Goal: Task Accomplishment & Management: Manage account settings

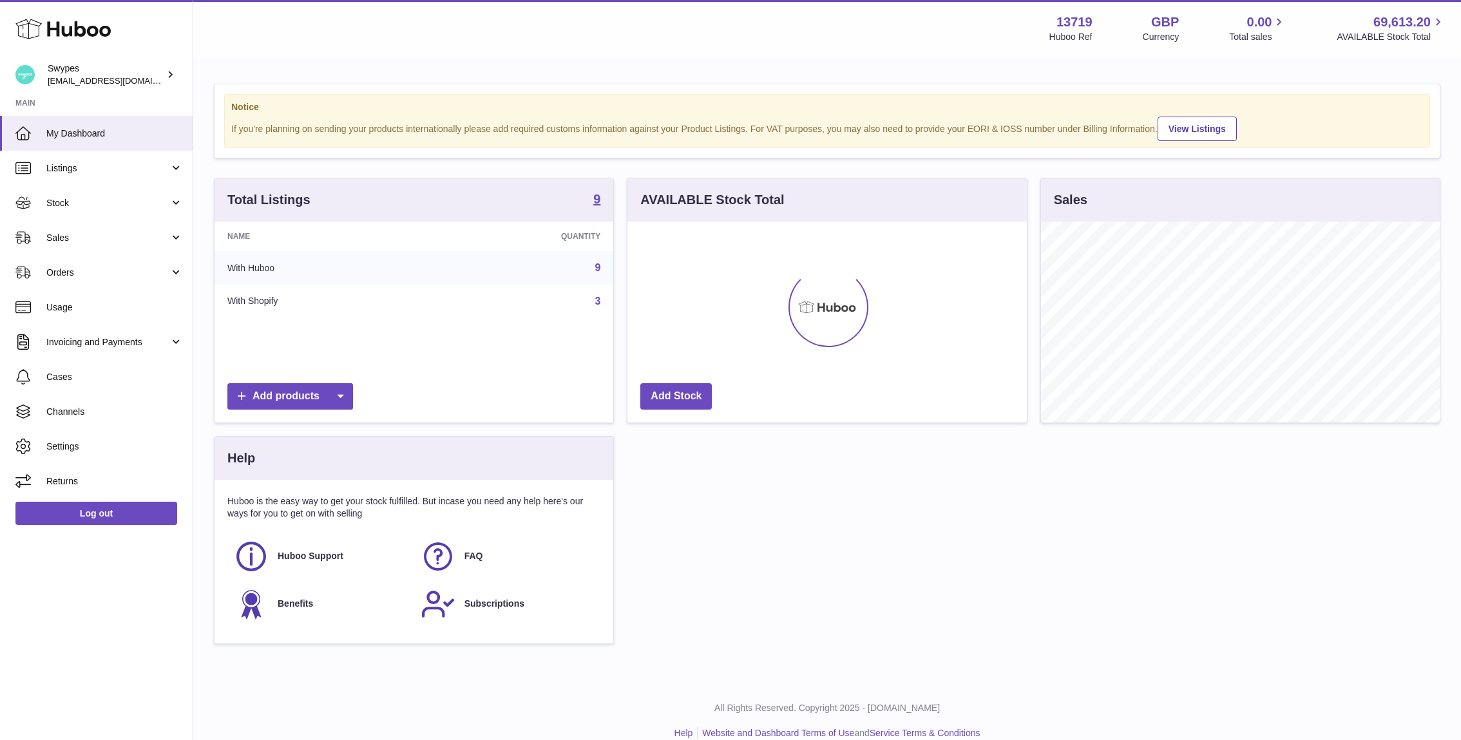
scroll to position [201, 399]
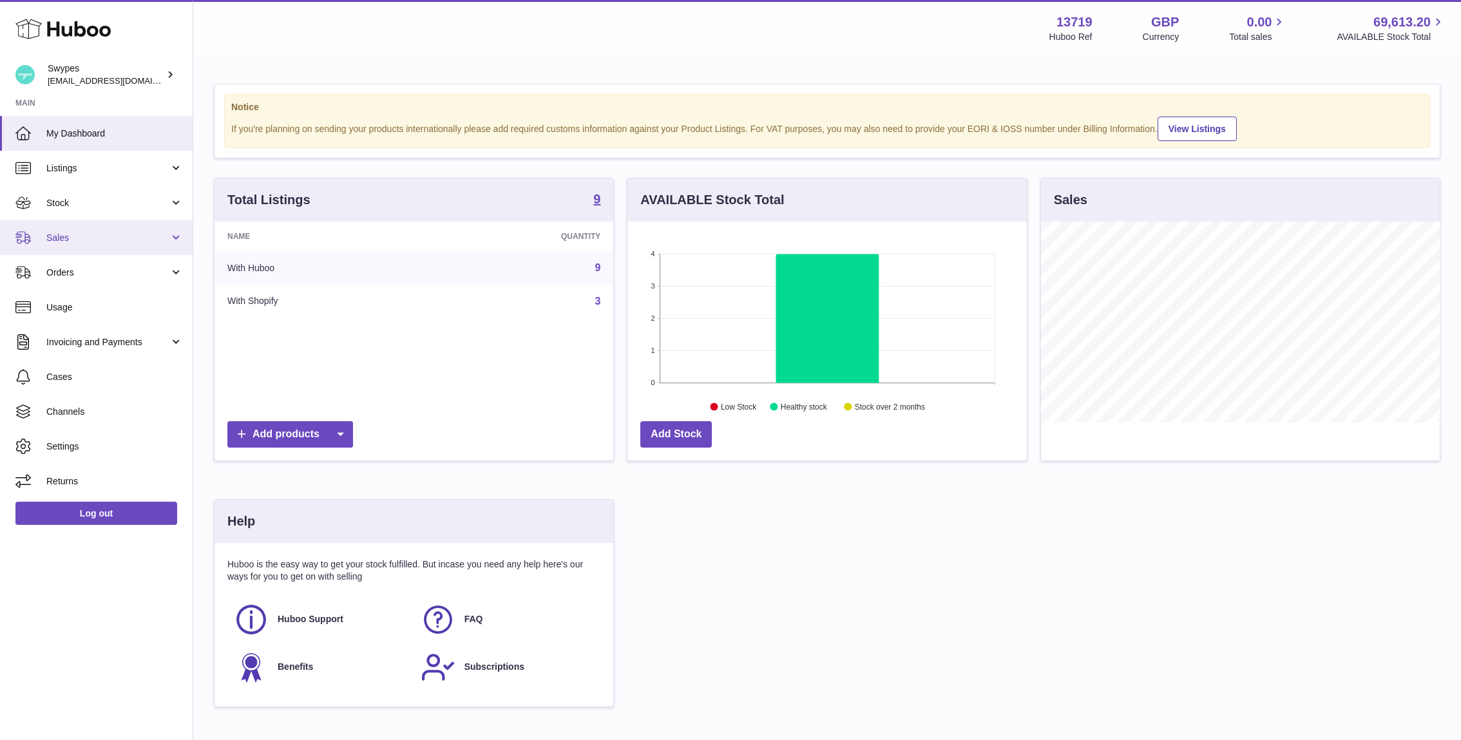
click at [84, 247] on link "Sales" at bounding box center [96, 237] width 193 height 35
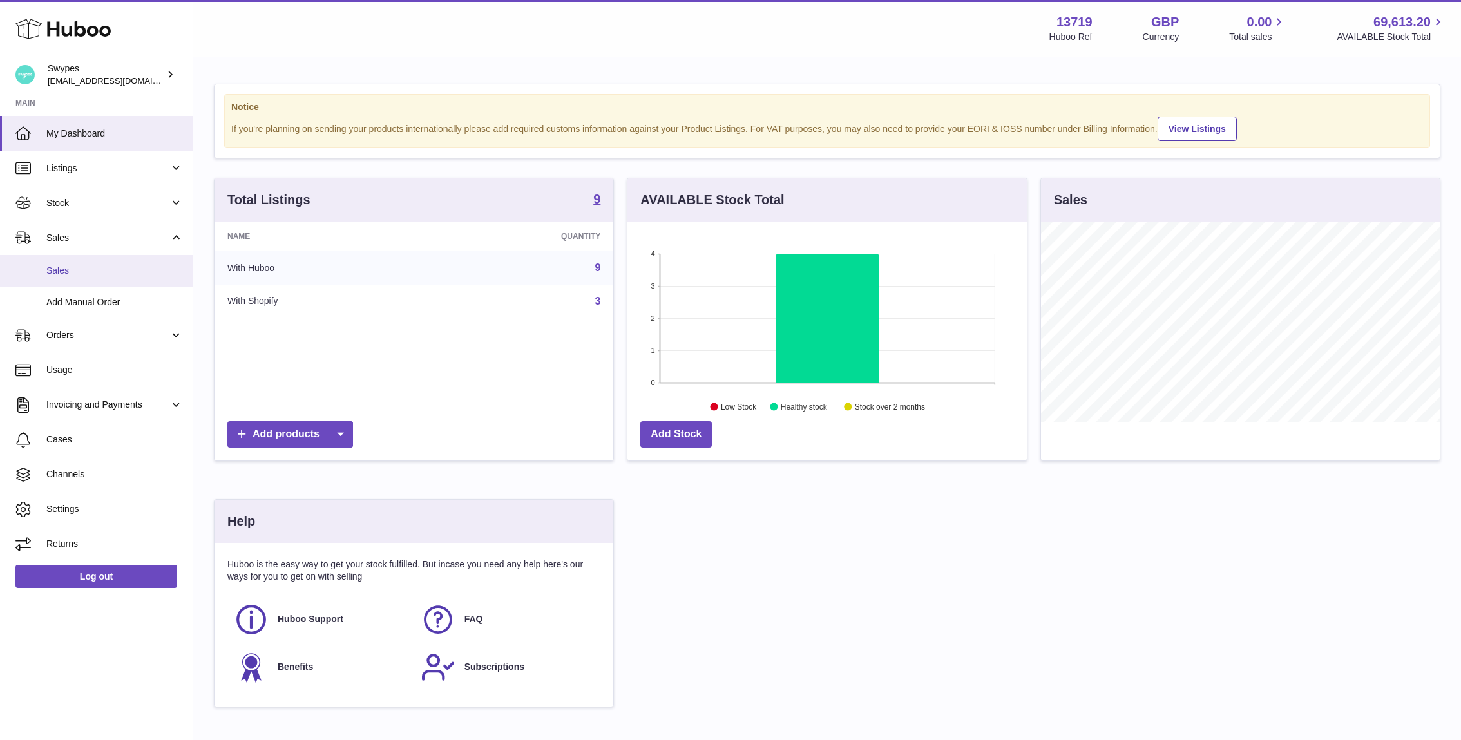
click at [84, 280] on link "Sales" at bounding box center [96, 271] width 193 height 32
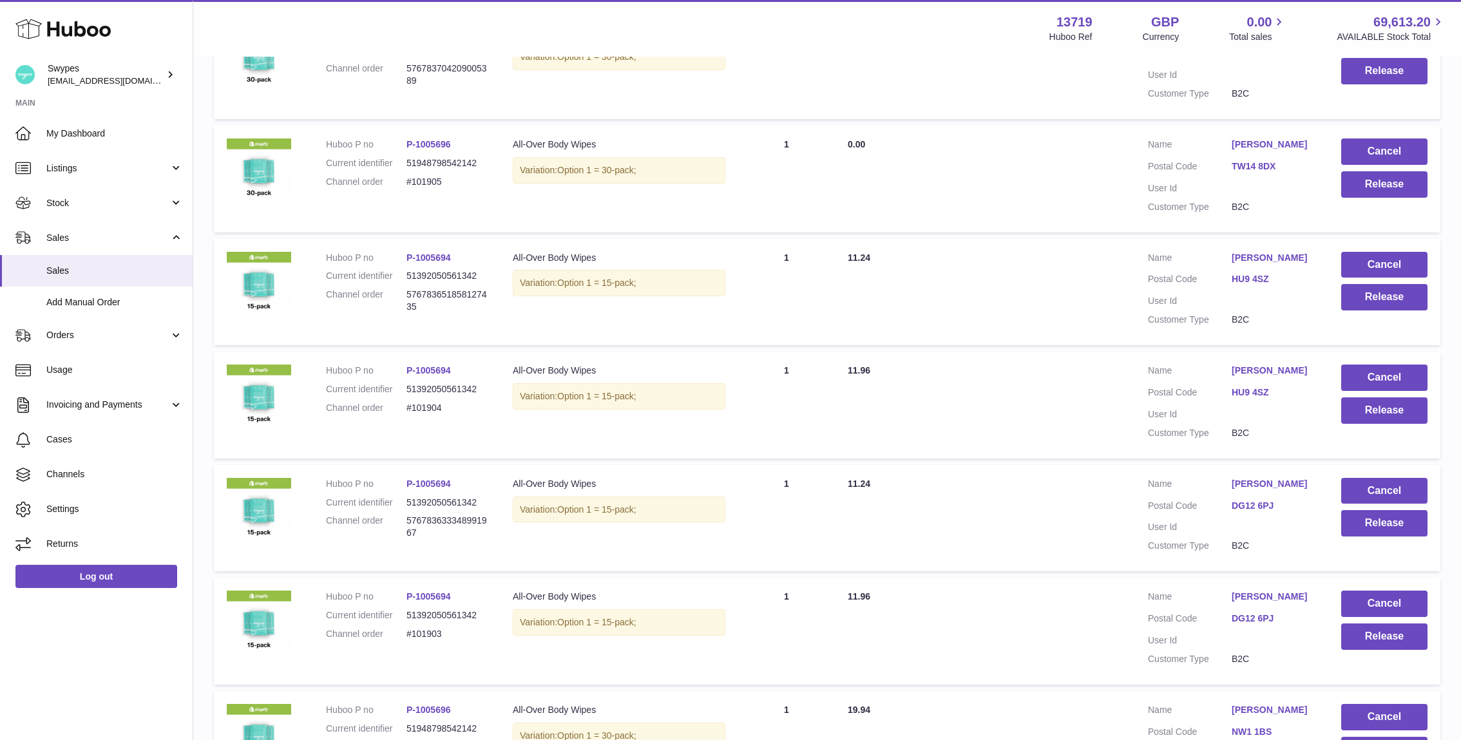
scroll to position [321, 0]
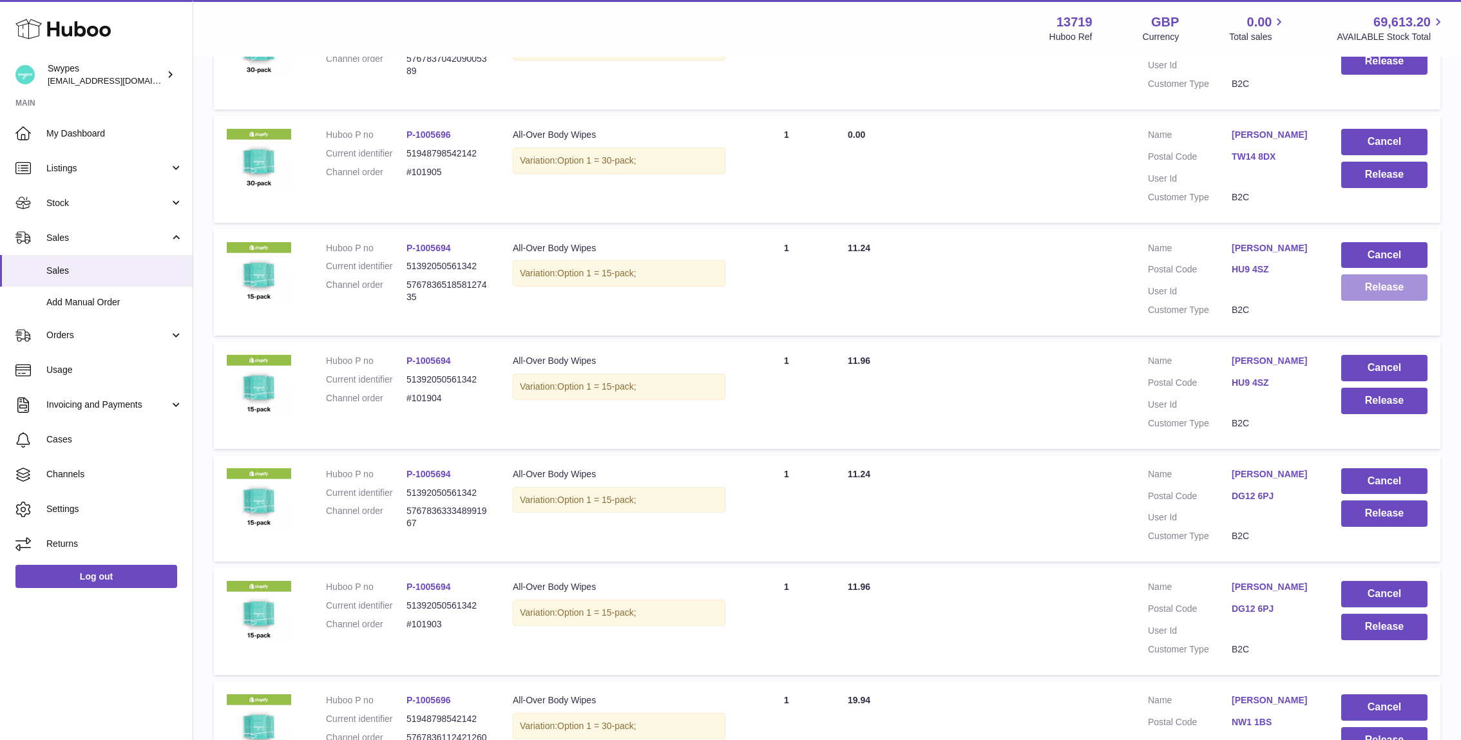
click at [1394, 287] on button "Release" at bounding box center [1384, 287] width 86 height 26
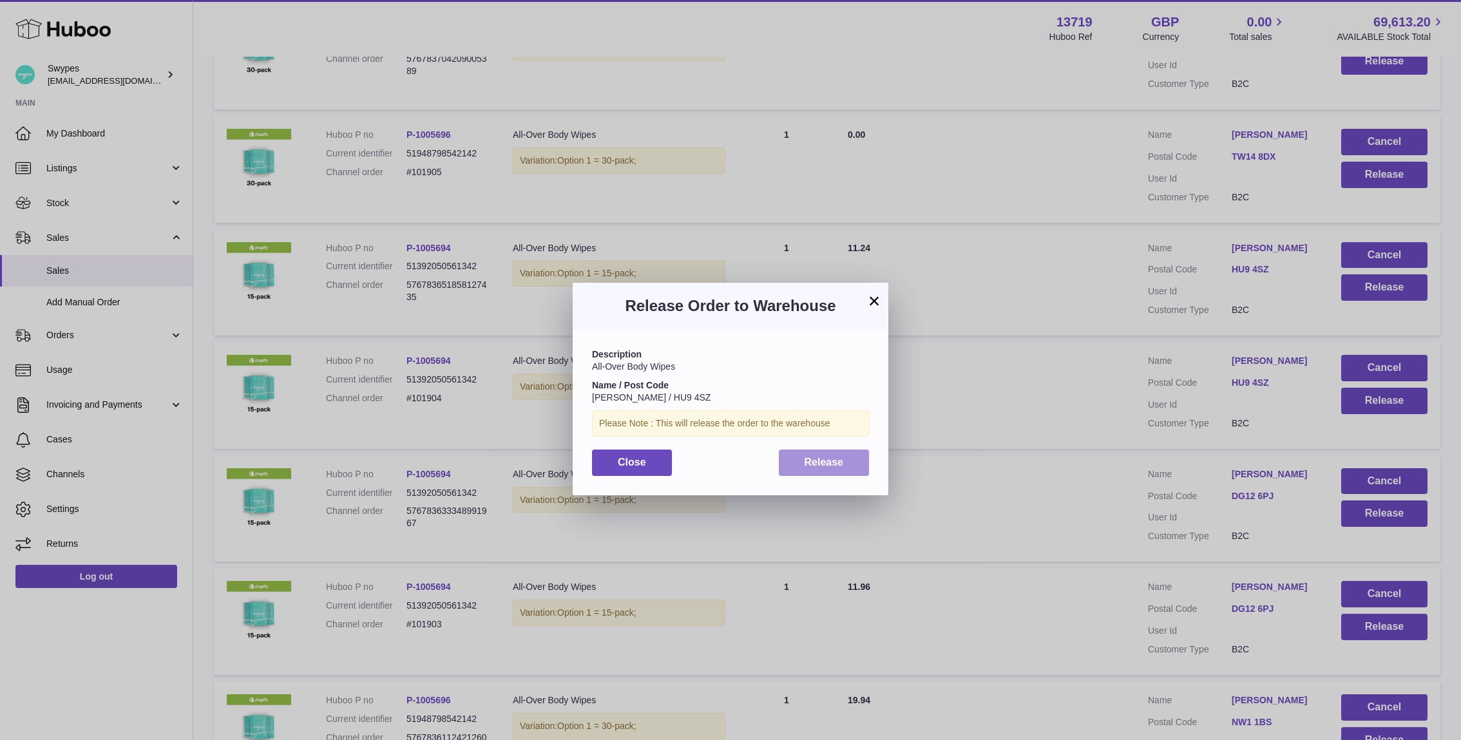
click at [857, 463] on button "Release" at bounding box center [824, 463] width 91 height 26
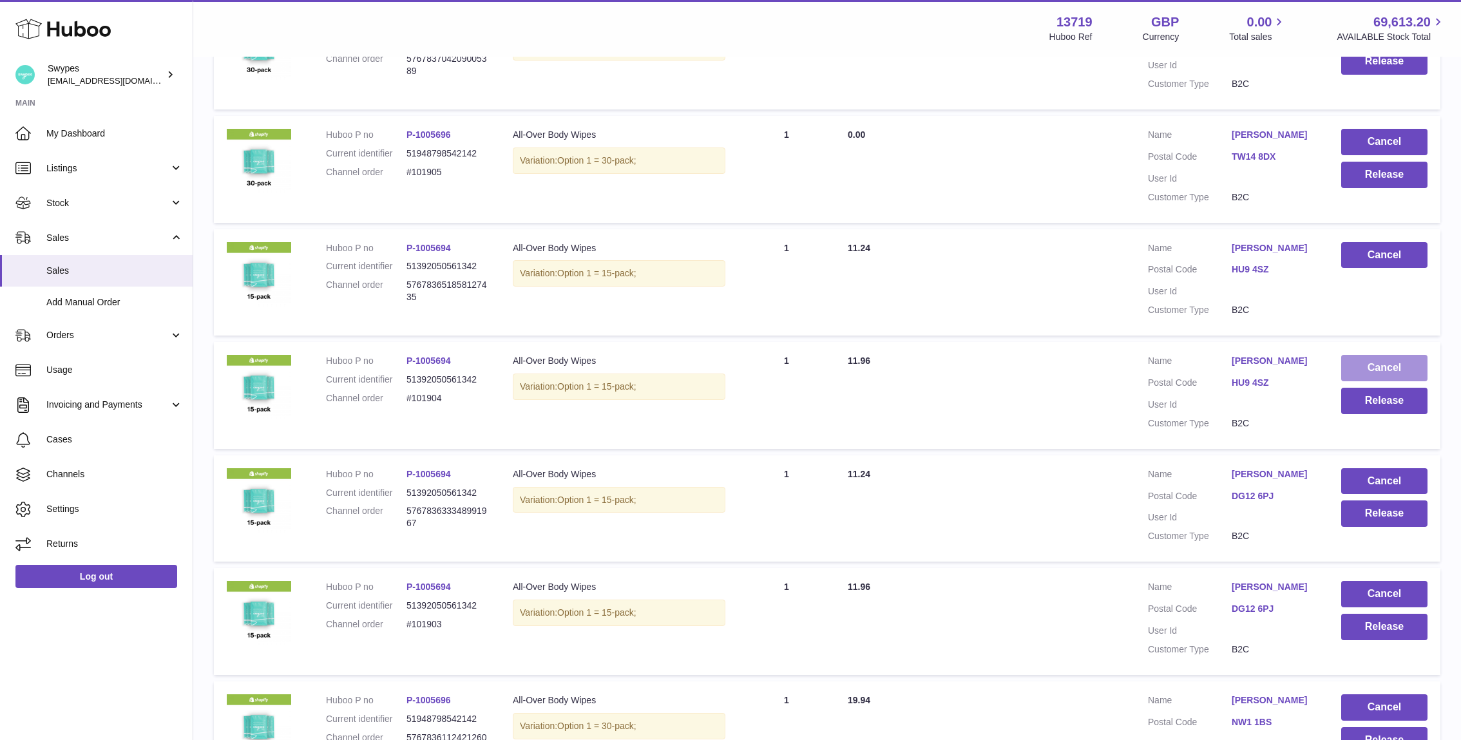
click at [1377, 369] on button "Cancel" at bounding box center [1384, 368] width 86 height 26
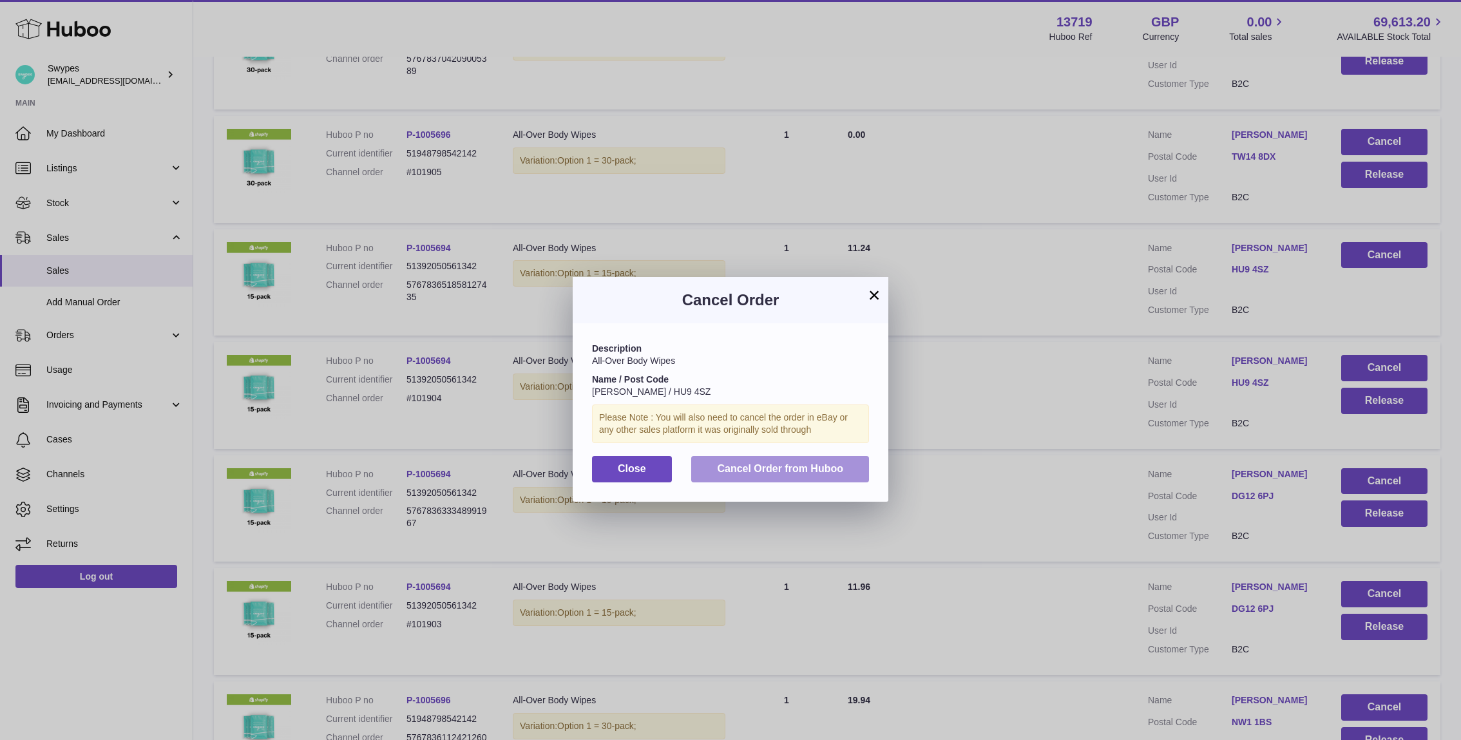
click at [821, 479] on button "Cancel Order from Huboo" at bounding box center [780, 469] width 178 height 26
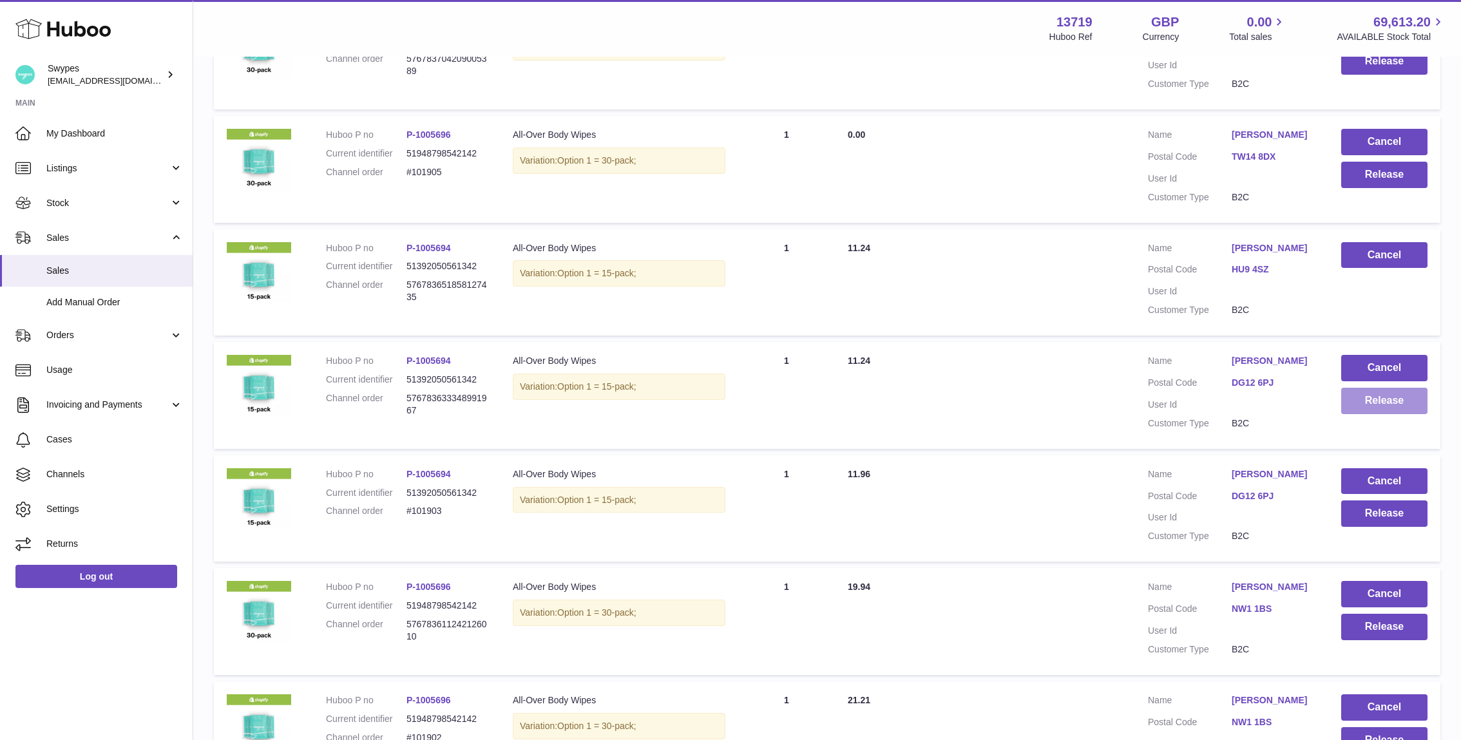
click at [1361, 400] on button "Release" at bounding box center [1384, 401] width 86 height 26
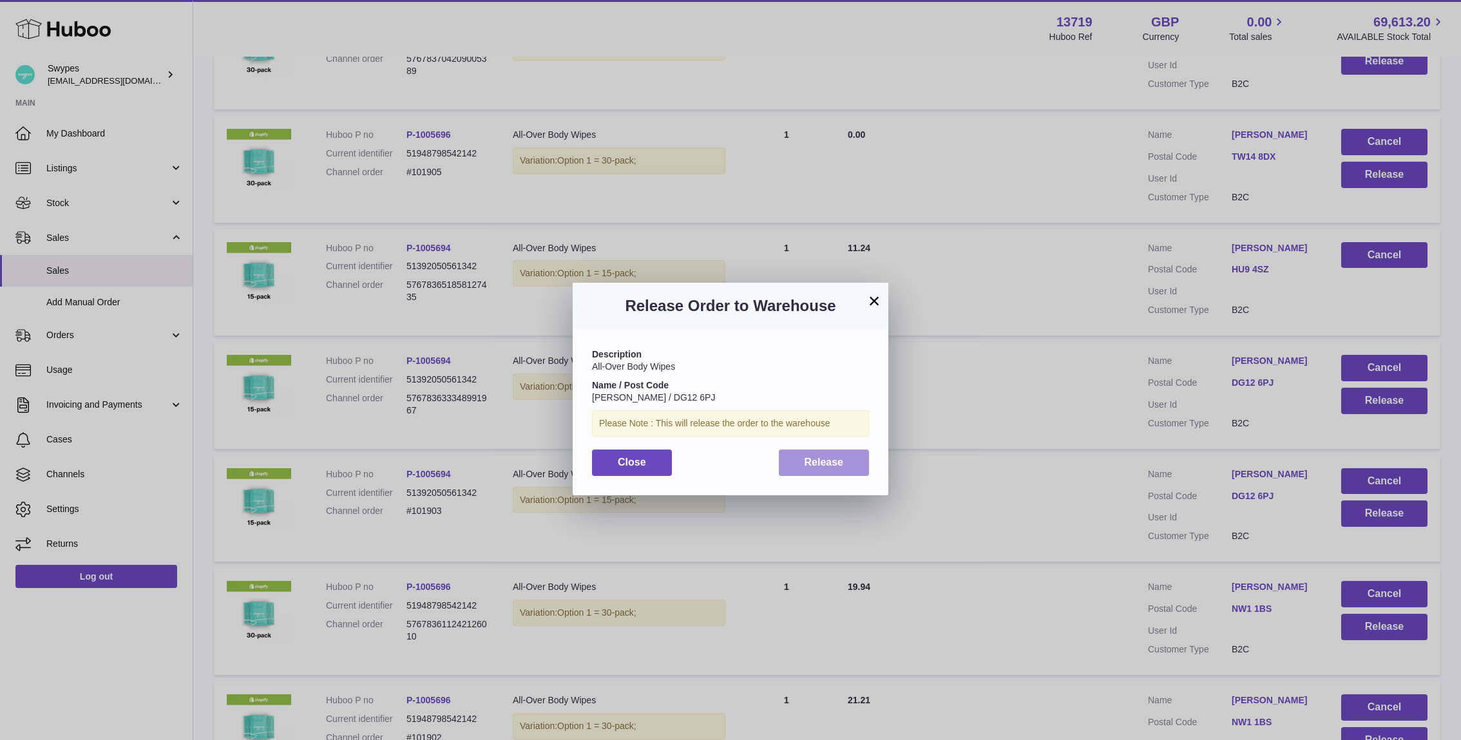
click at [816, 452] on button "Release" at bounding box center [824, 463] width 91 height 26
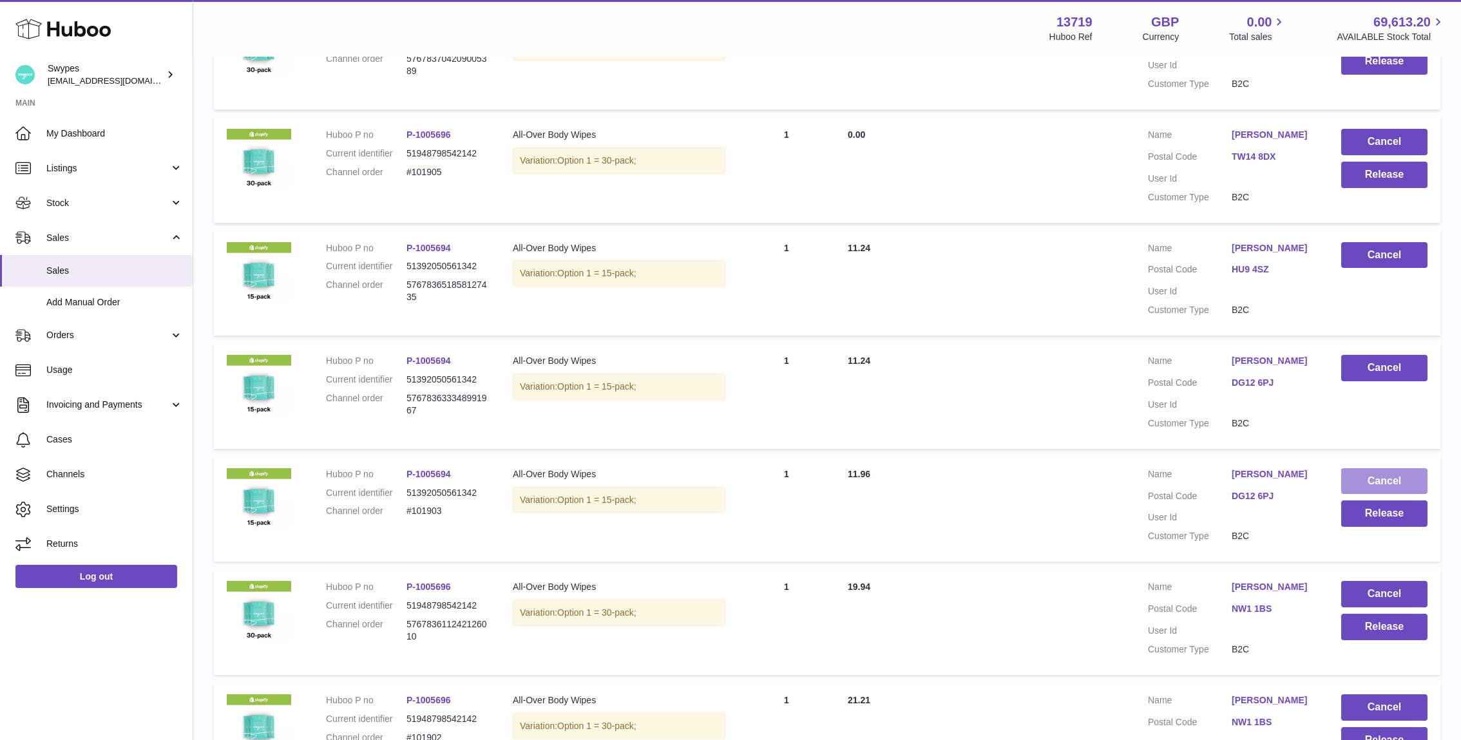
click at [1361, 477] on button "Cancel" at bounding box center [1384, 481] width 86 height 26
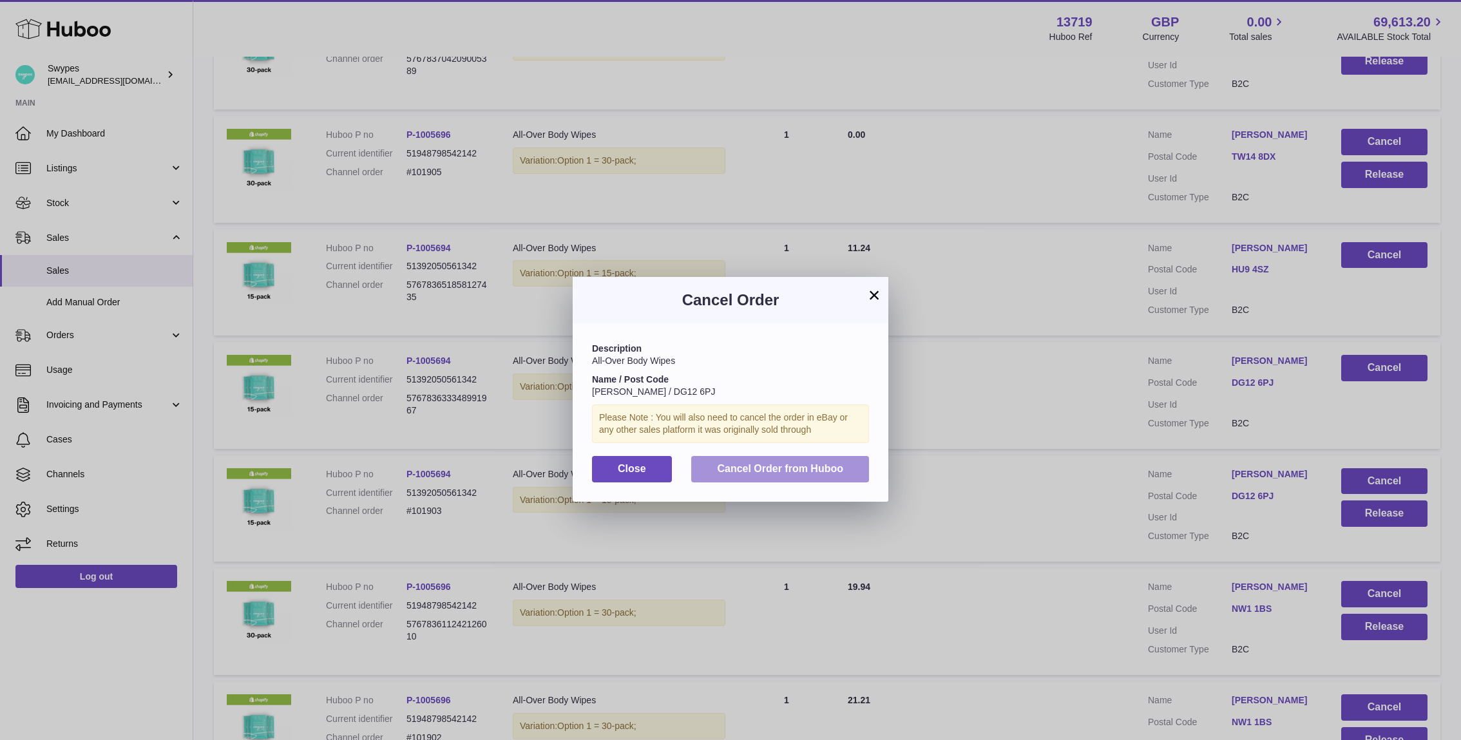
click at [816, 474] on span "Cancel Order from Huboo" at bounding box center [780, 468] width 126 height 11
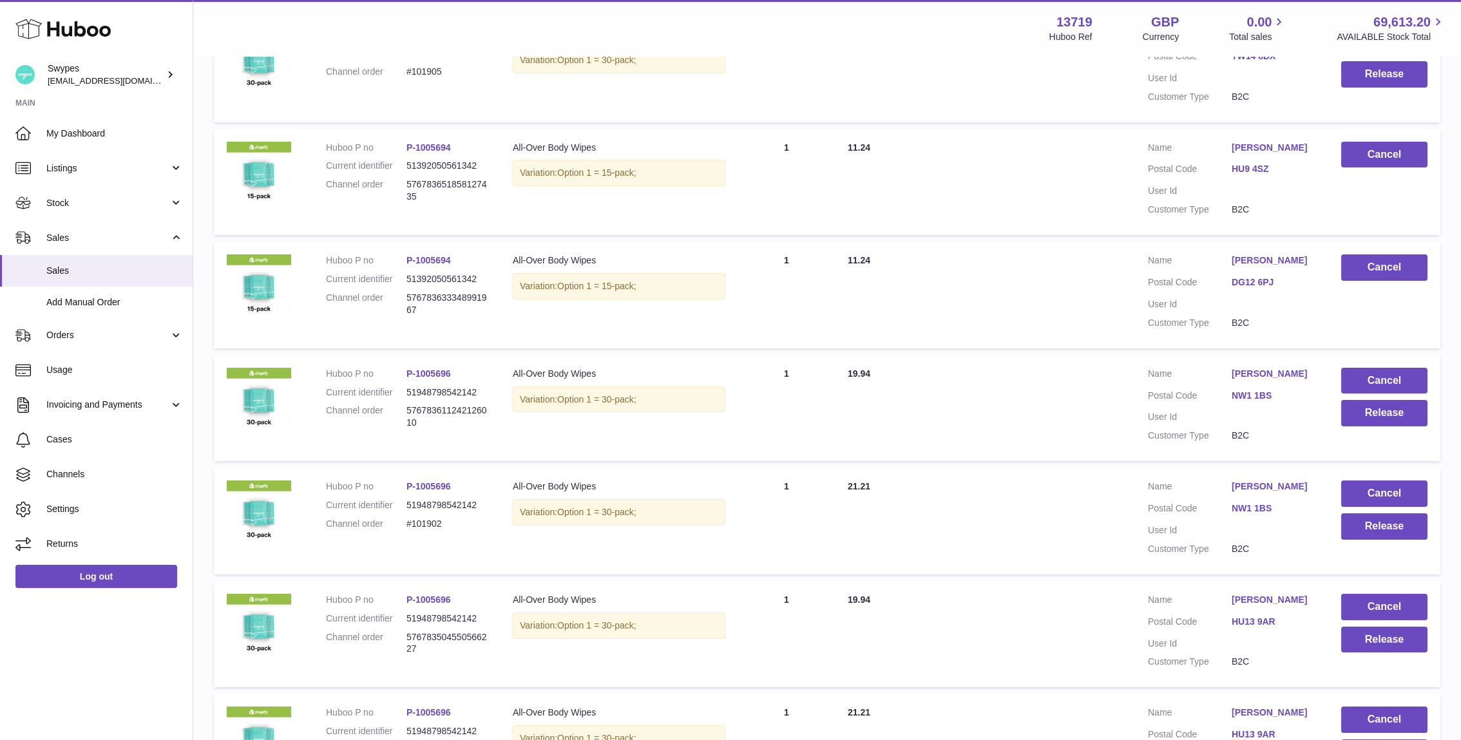
scroll to position [492, 0]
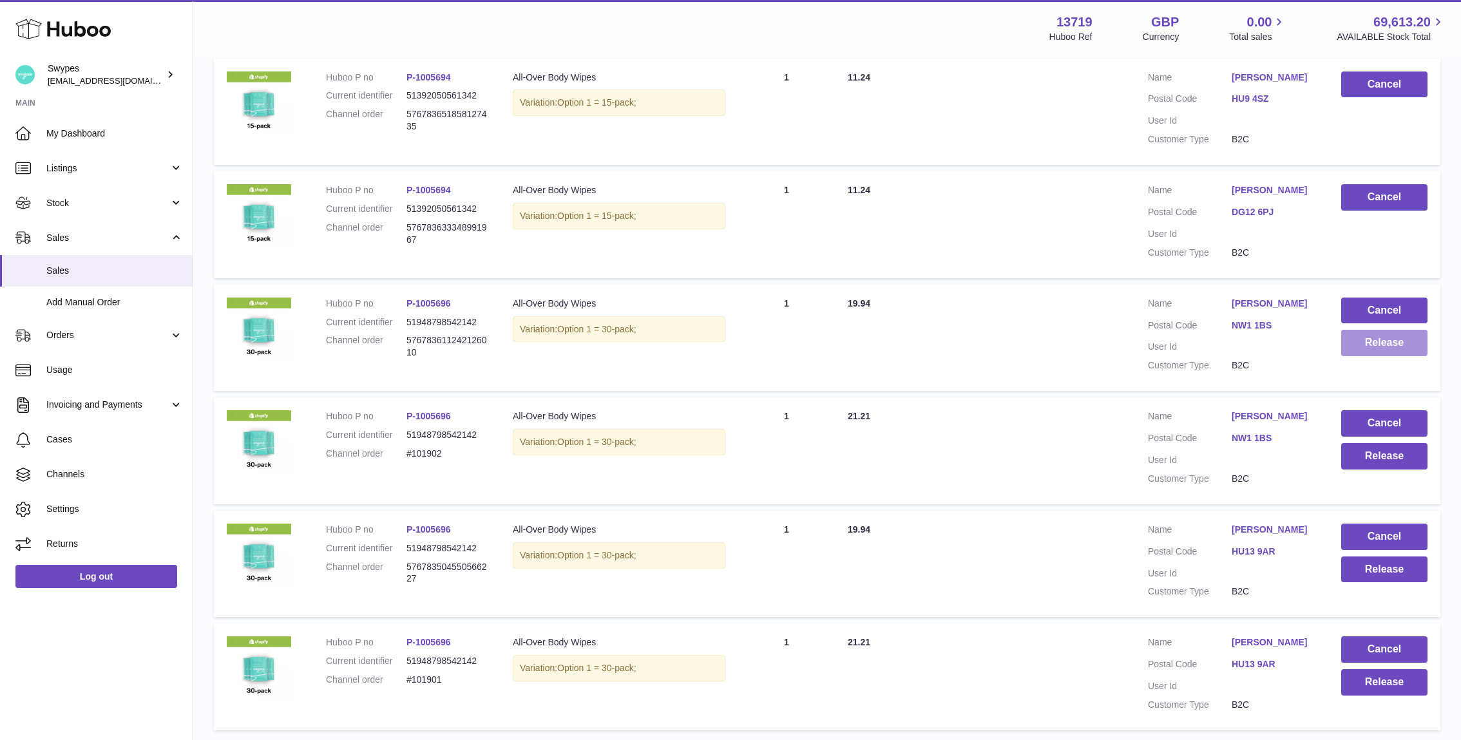
click at [1374, 349] on button "Release" at bounding box center [1384, 343] width 86 height 26
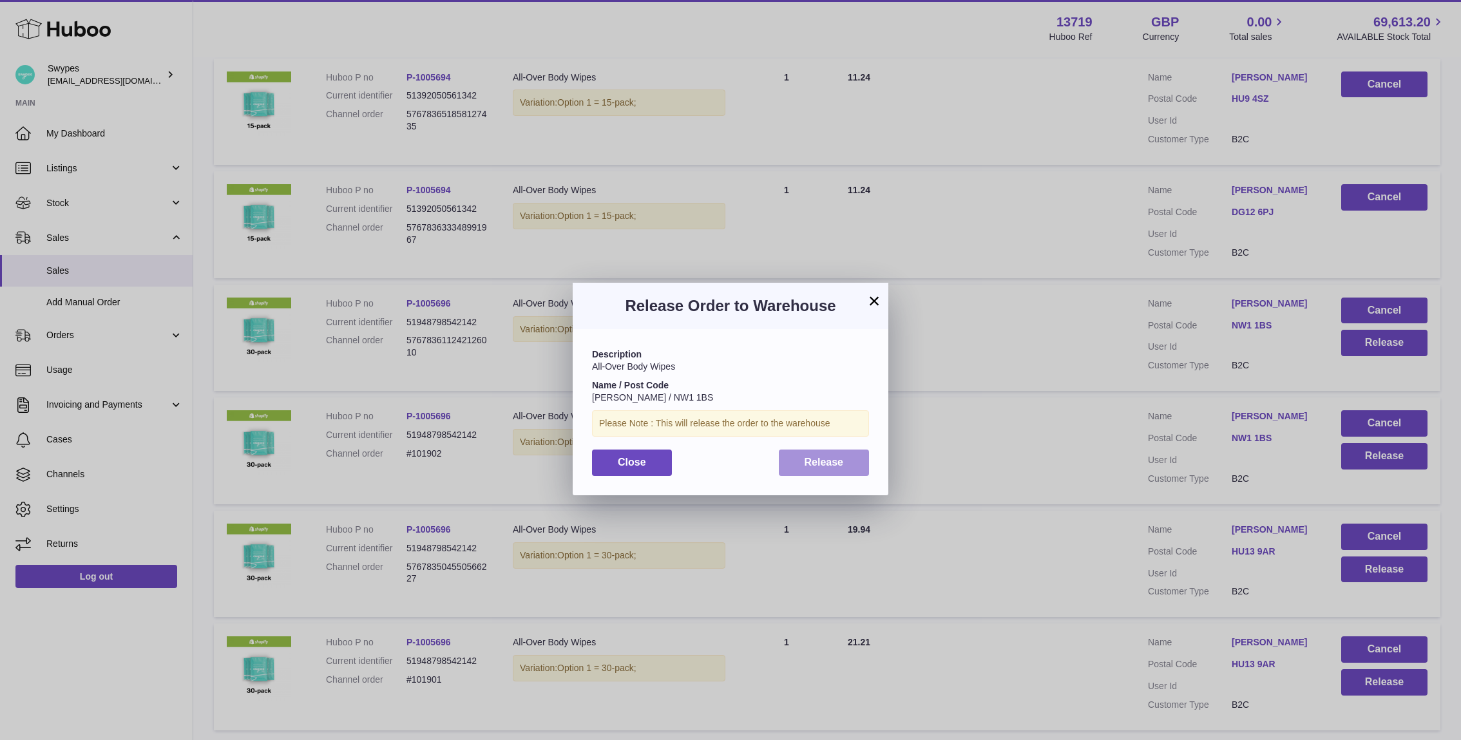
click at [858, 468] on button "Release" at bounding box center [824, 463] width 91 height 26
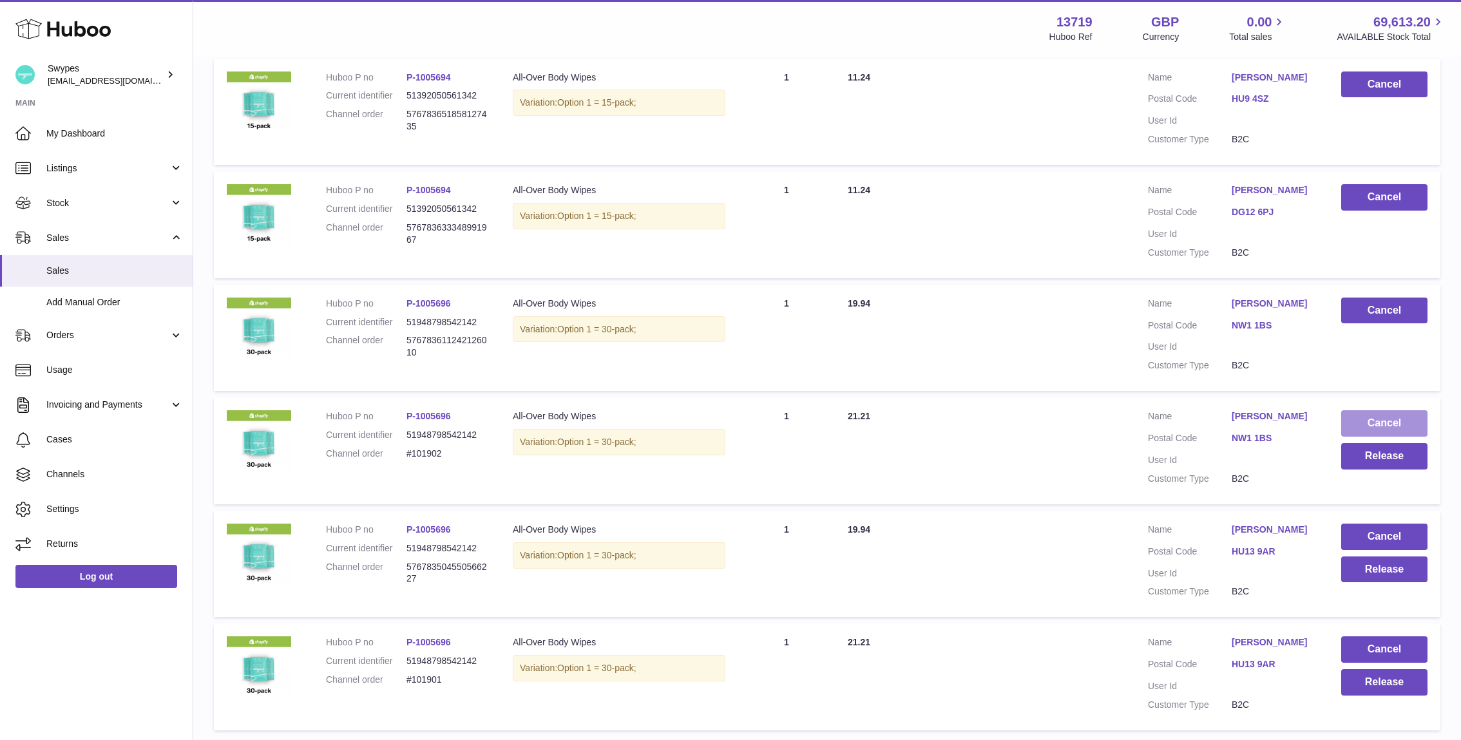
click at [1400, 425] on button "Cancel" at bounding box center [1384, 423] width 86 height 26
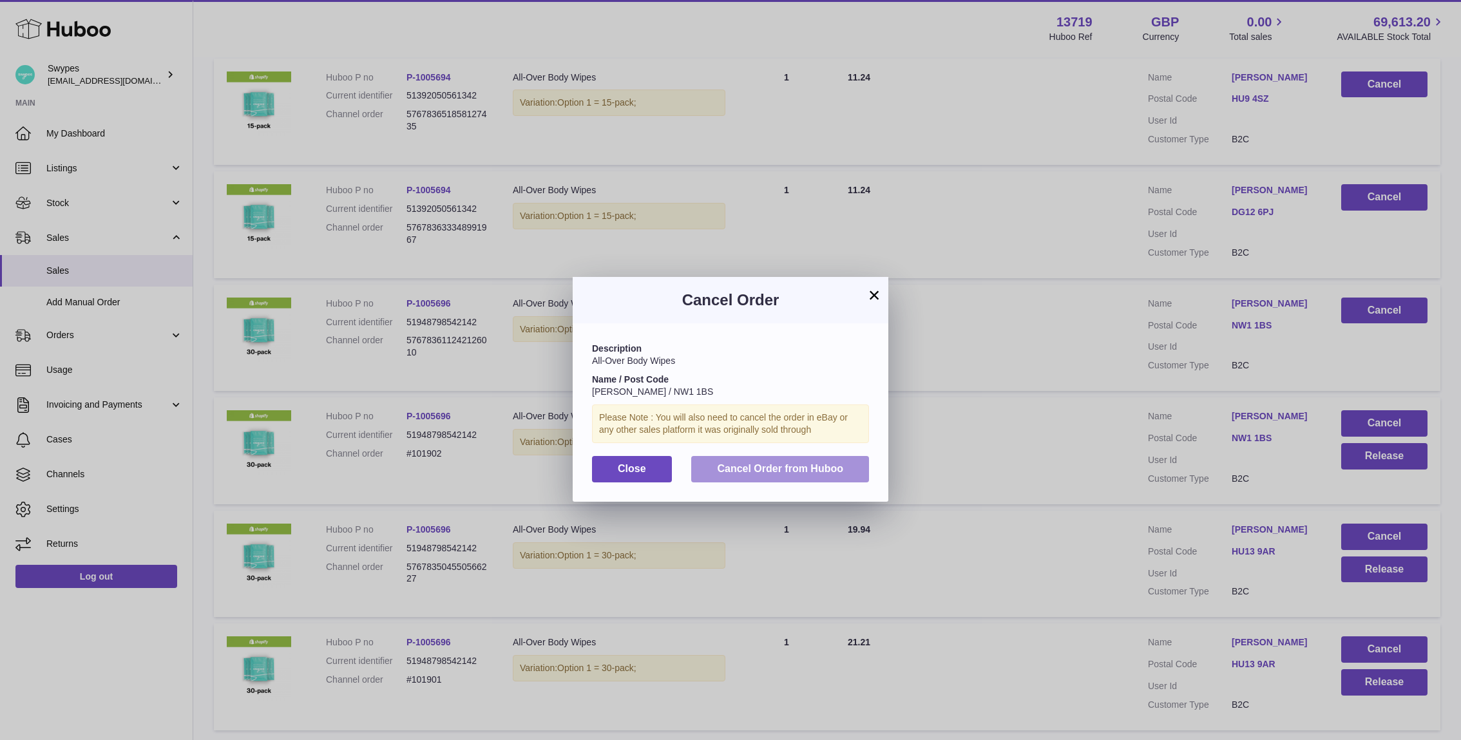
click at [811, 456] on button "Cancel Order from Huboo" at bounding box center [780, 469] width 178 height 26
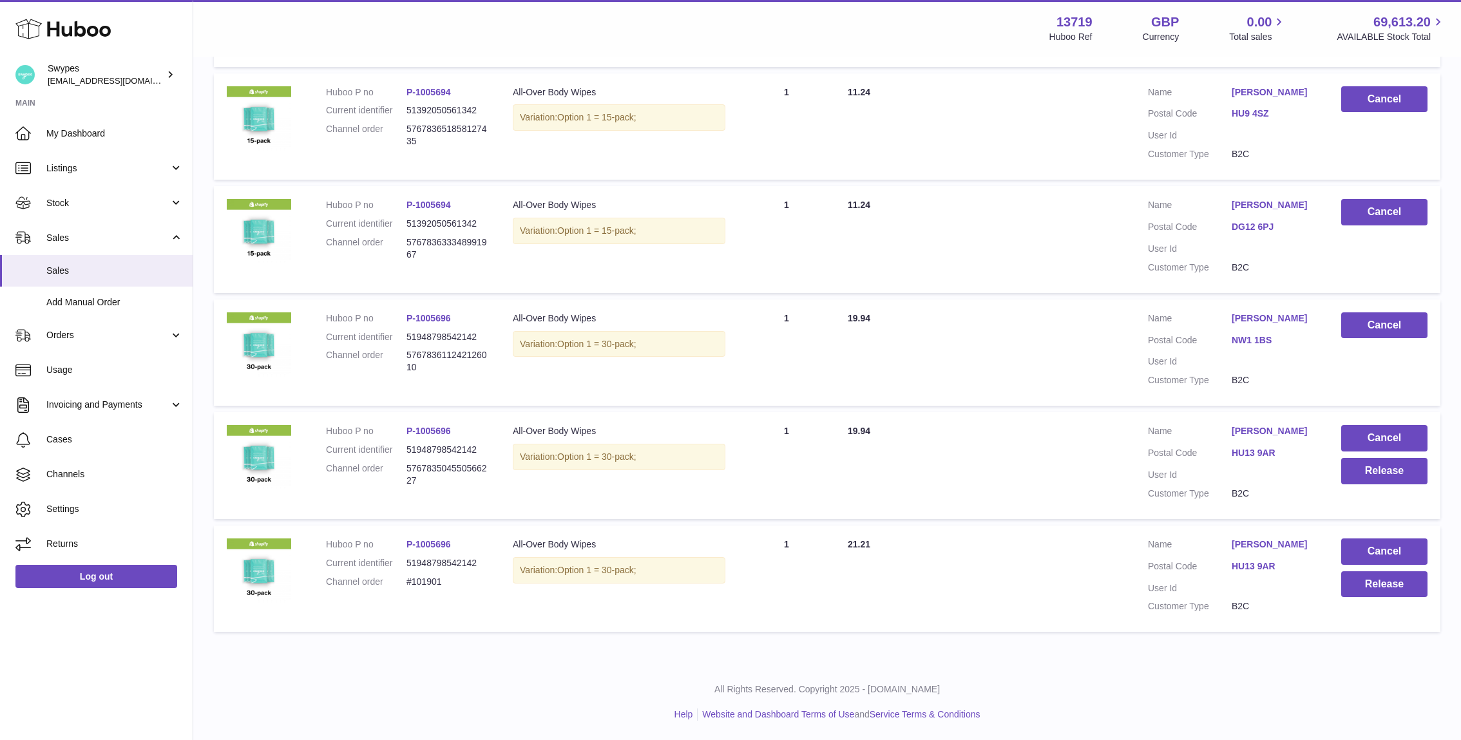
scroll to position [475, 0]
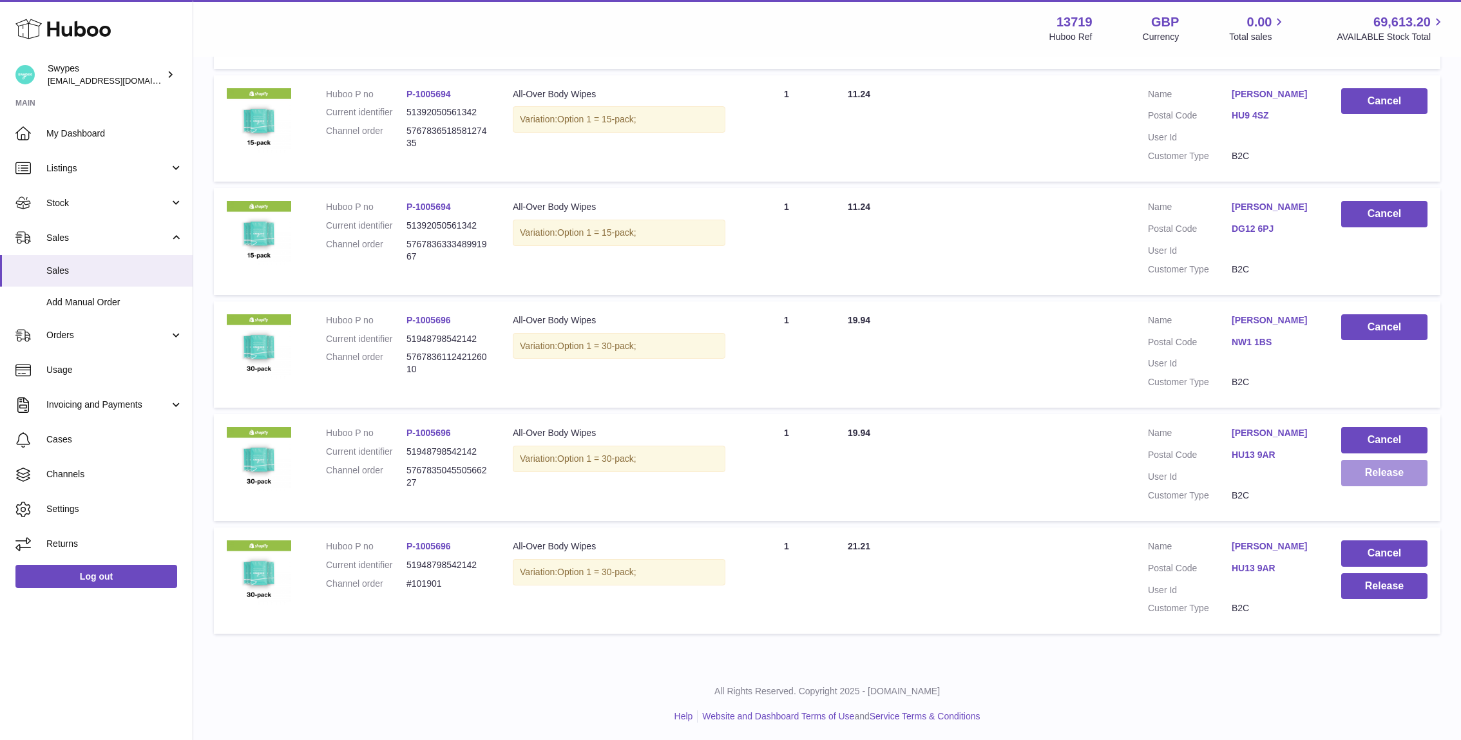
click at [1370, 472] on button "Release" at bounding box center [1384, 473] width 86 height 26
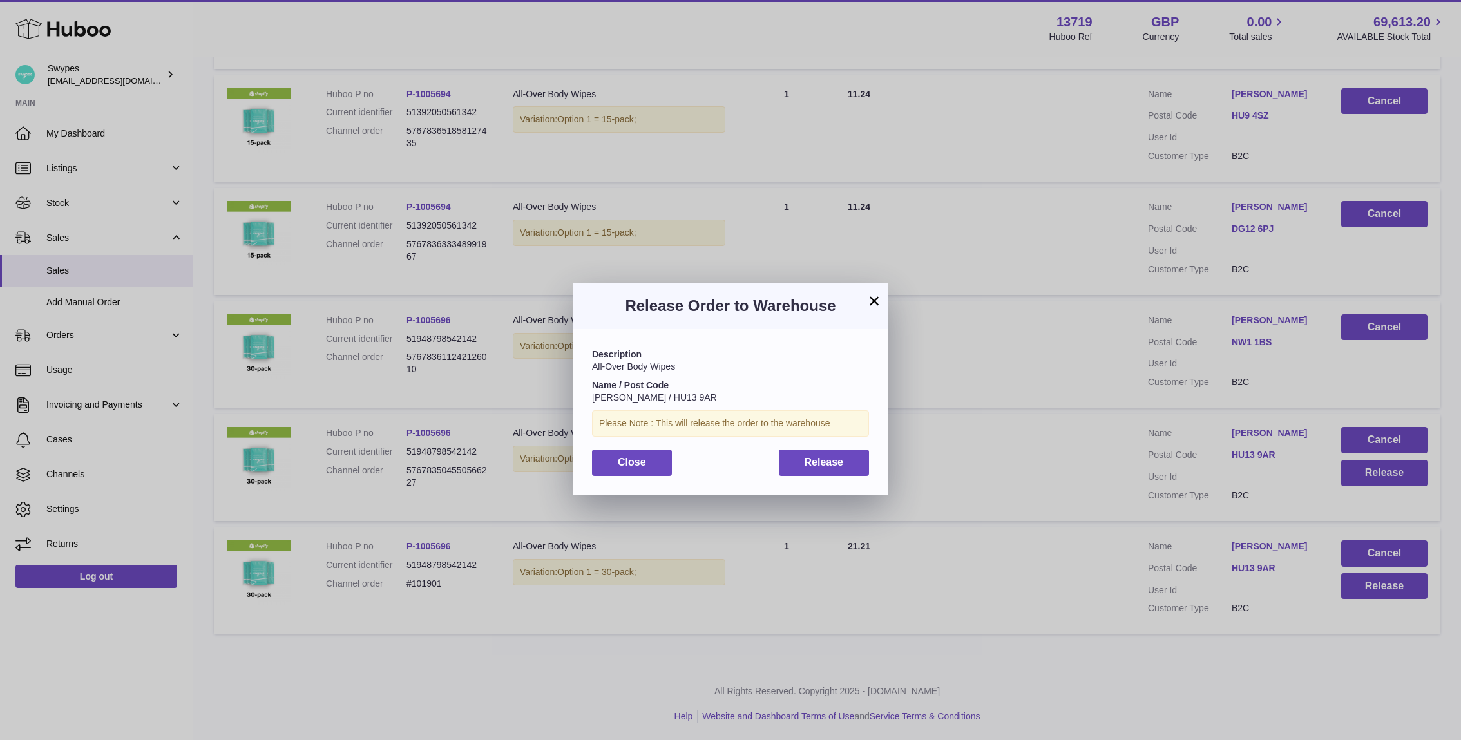
click at [823, 442] on div "Description All-Over Body Wipes Name / Post Code [PERSON_NAME] / HU13 9AR Pleas…" at bounding box center [731, 412] width 316 height 166
click at [823, 445] on div "Description All-Over Body Wipes Name / Post Code [PERSON_NAME] / HU13 9AR Pleas…" at bounding box center [731, 412] width 316 height 166
click at [823, 459] on span "Release" at bounding box center [824, 462] width 39 height 11
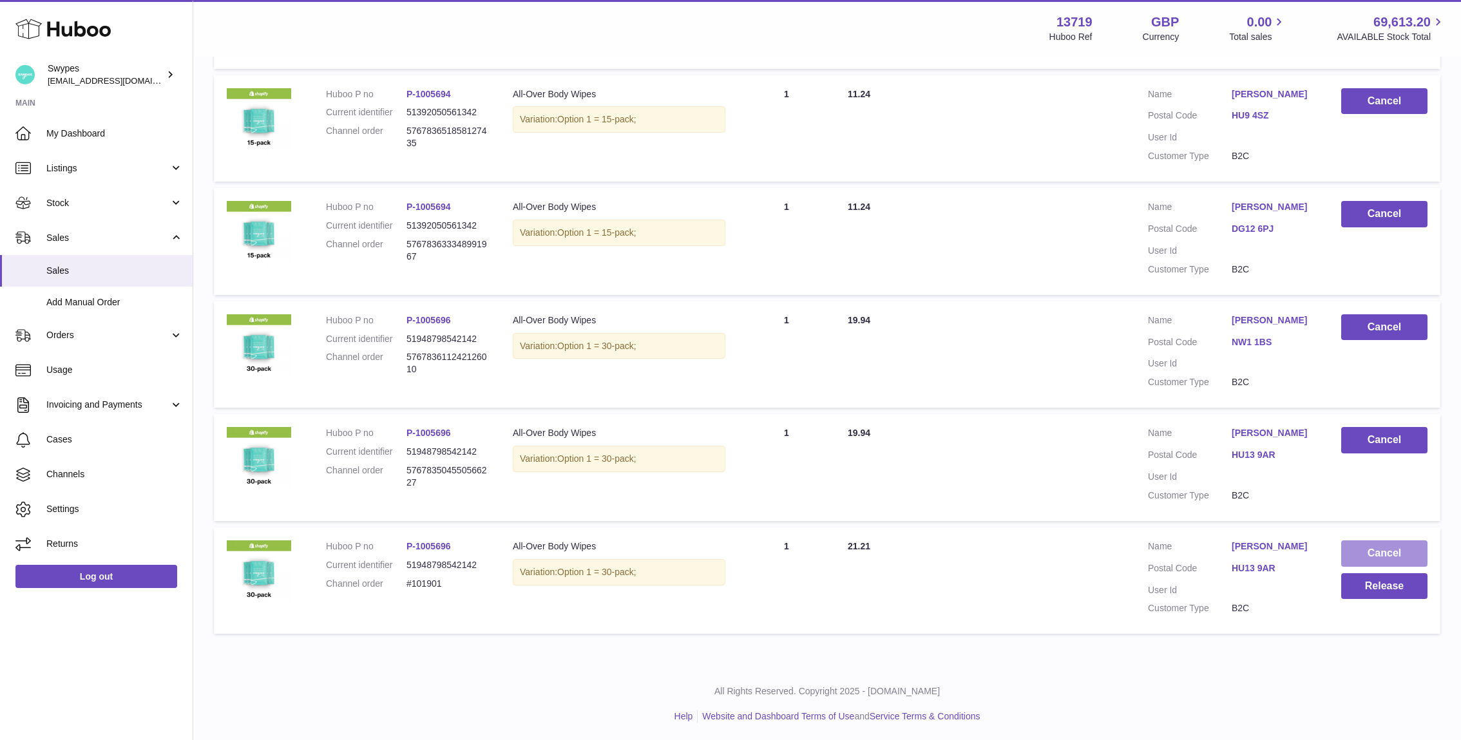
click at [1381, 548] on button "Cancel" at bounding box center [1384, 554] width 86 height 26
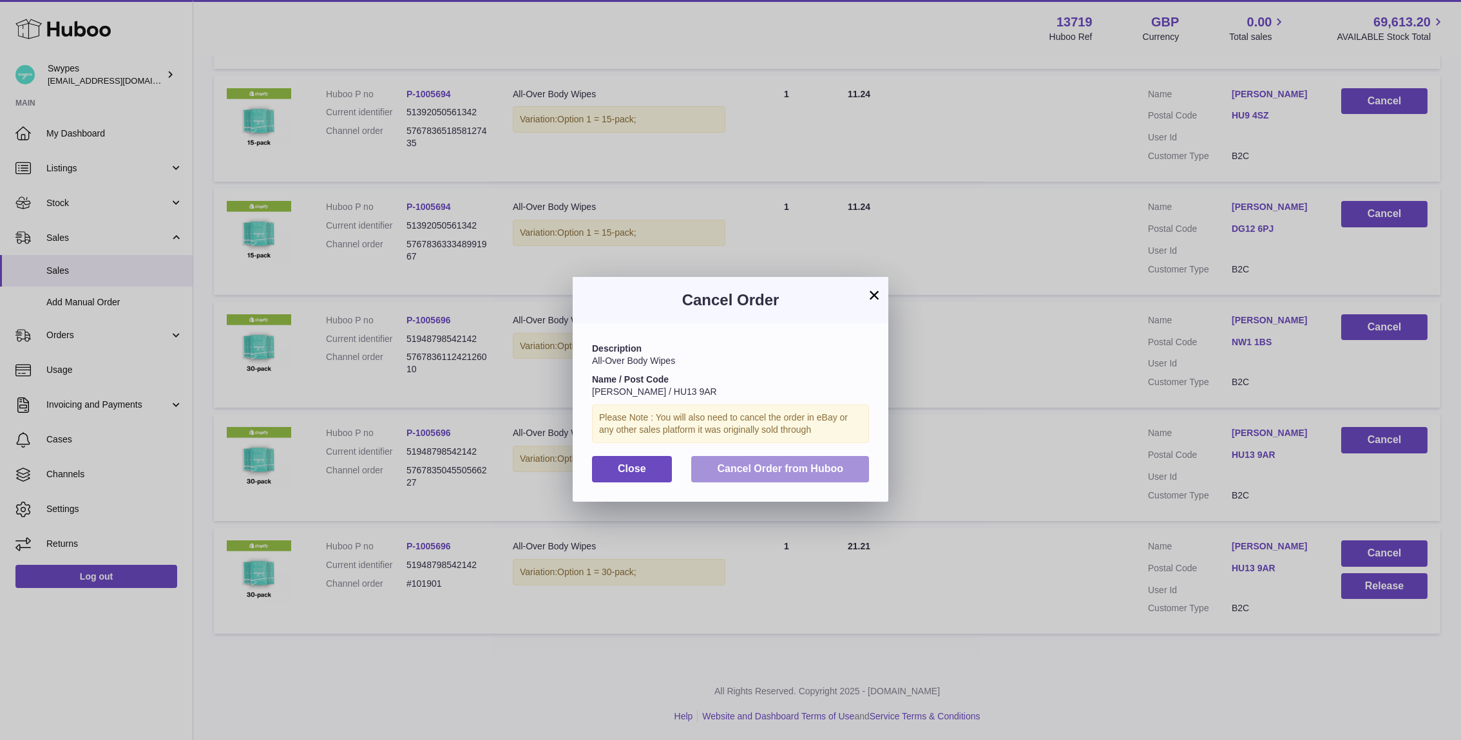
click at [744, 457] on button "Cancel Order from Huboo" at bounding box center [780, 469] width 178 height 26
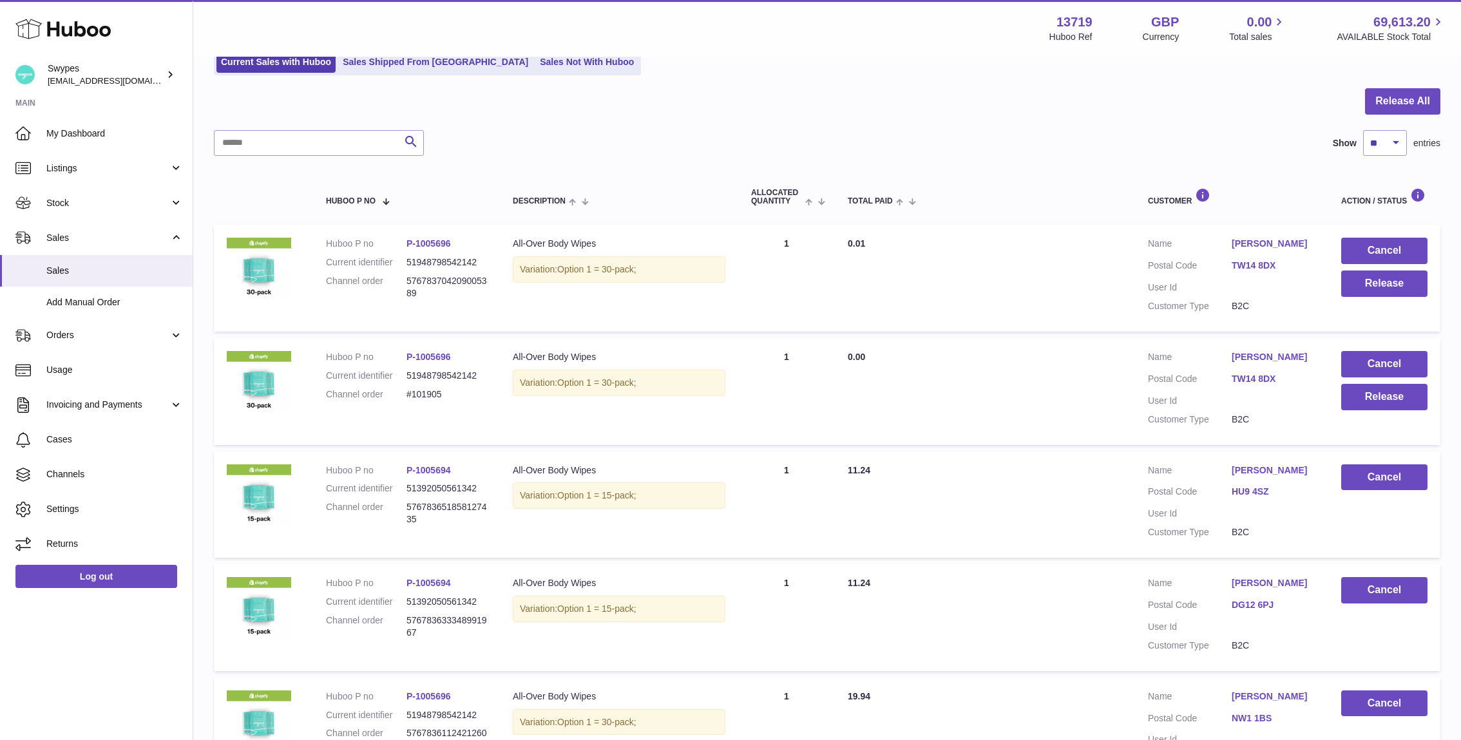
scroll to position [75, 0]
